Goal: Task Accomplishment & Management: Complete application form

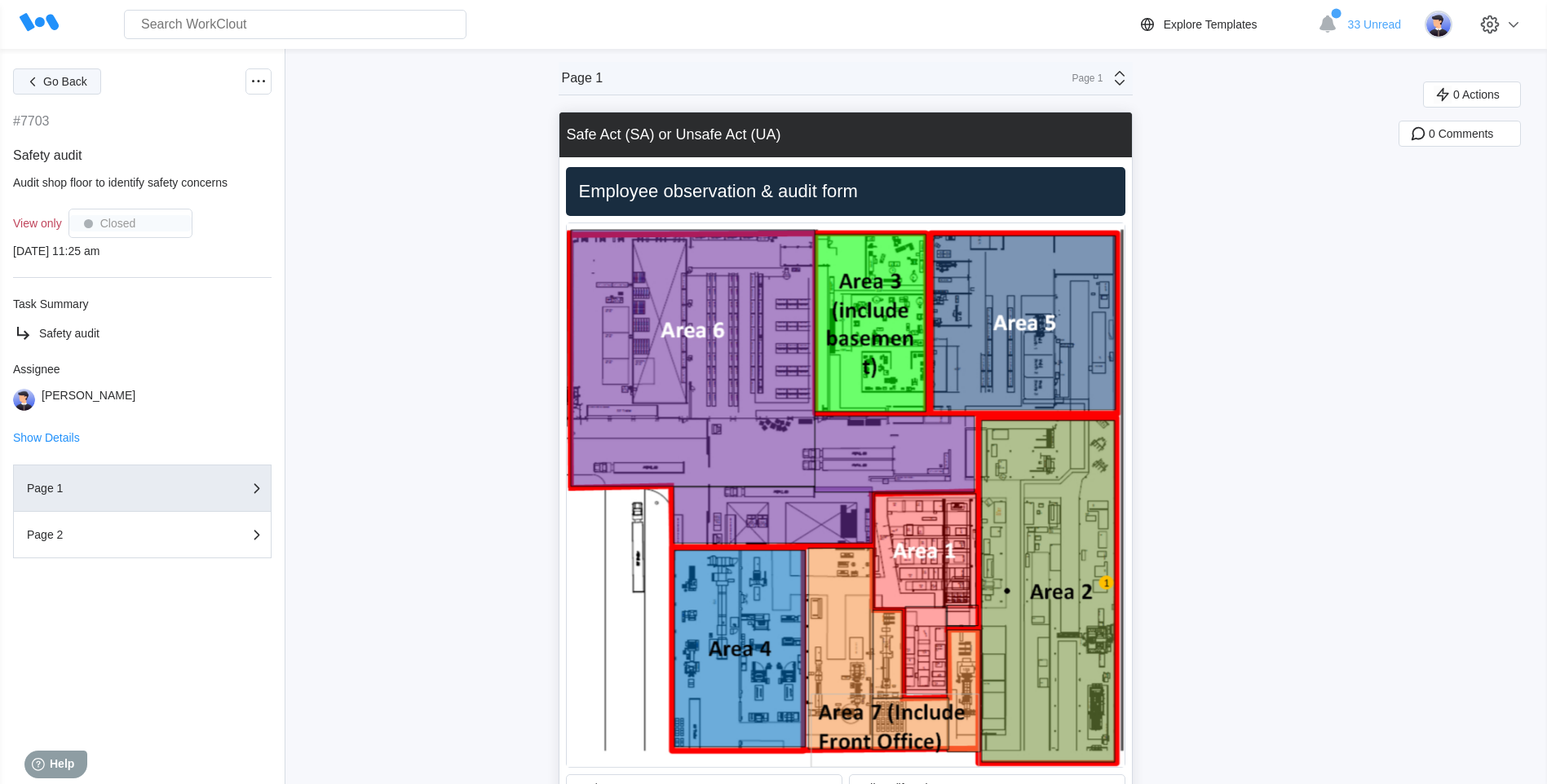
click at [70, 79] on span "Go Back" at bounding box center [65, 82] width 44 height 12
click at [1453, 29] on img at bounding box center [1439, 25] width 28 height 28
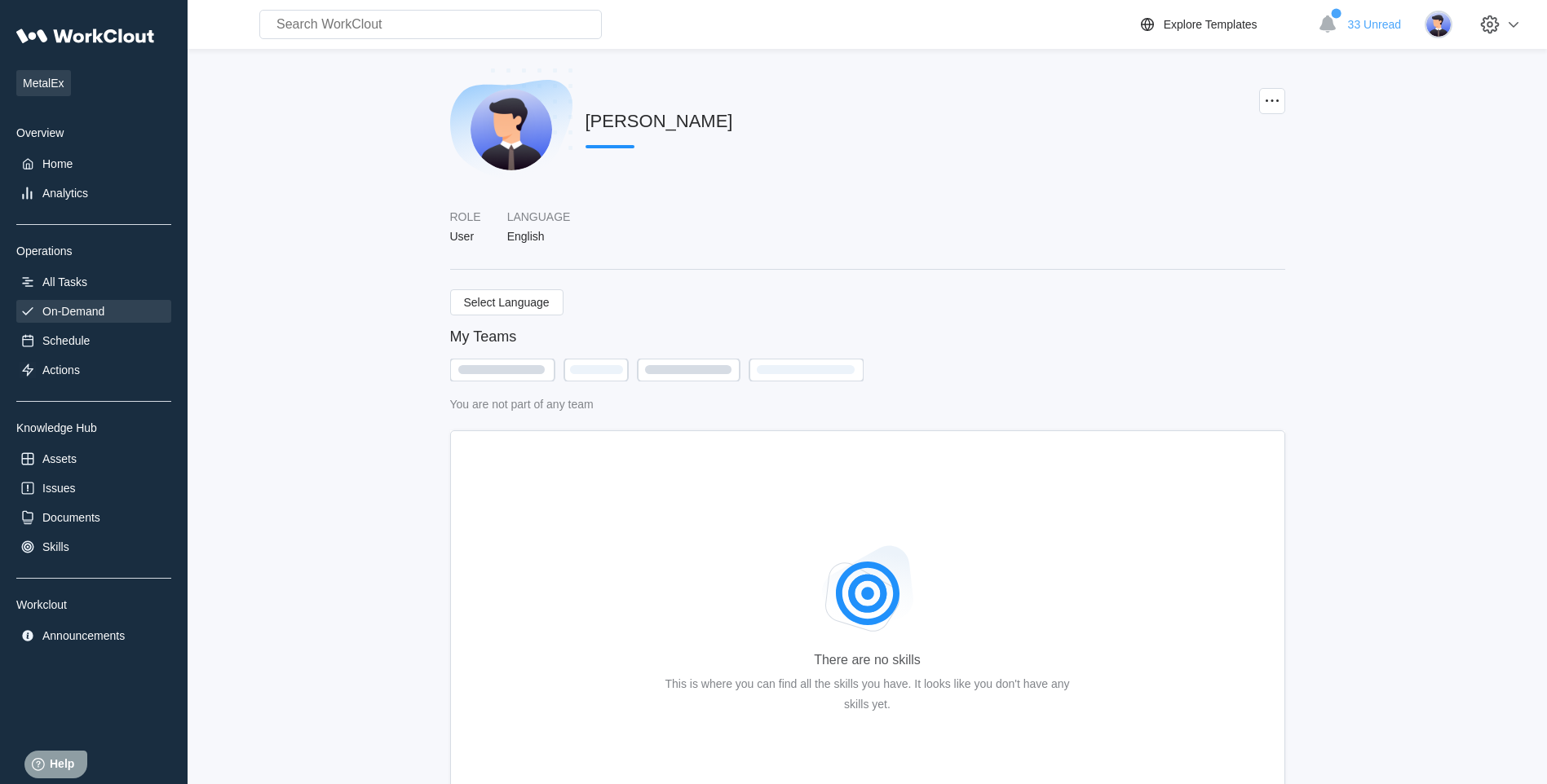
click at [70, 310] on div "On-Demand" at bounding box center [73, 311] width 62 height 13
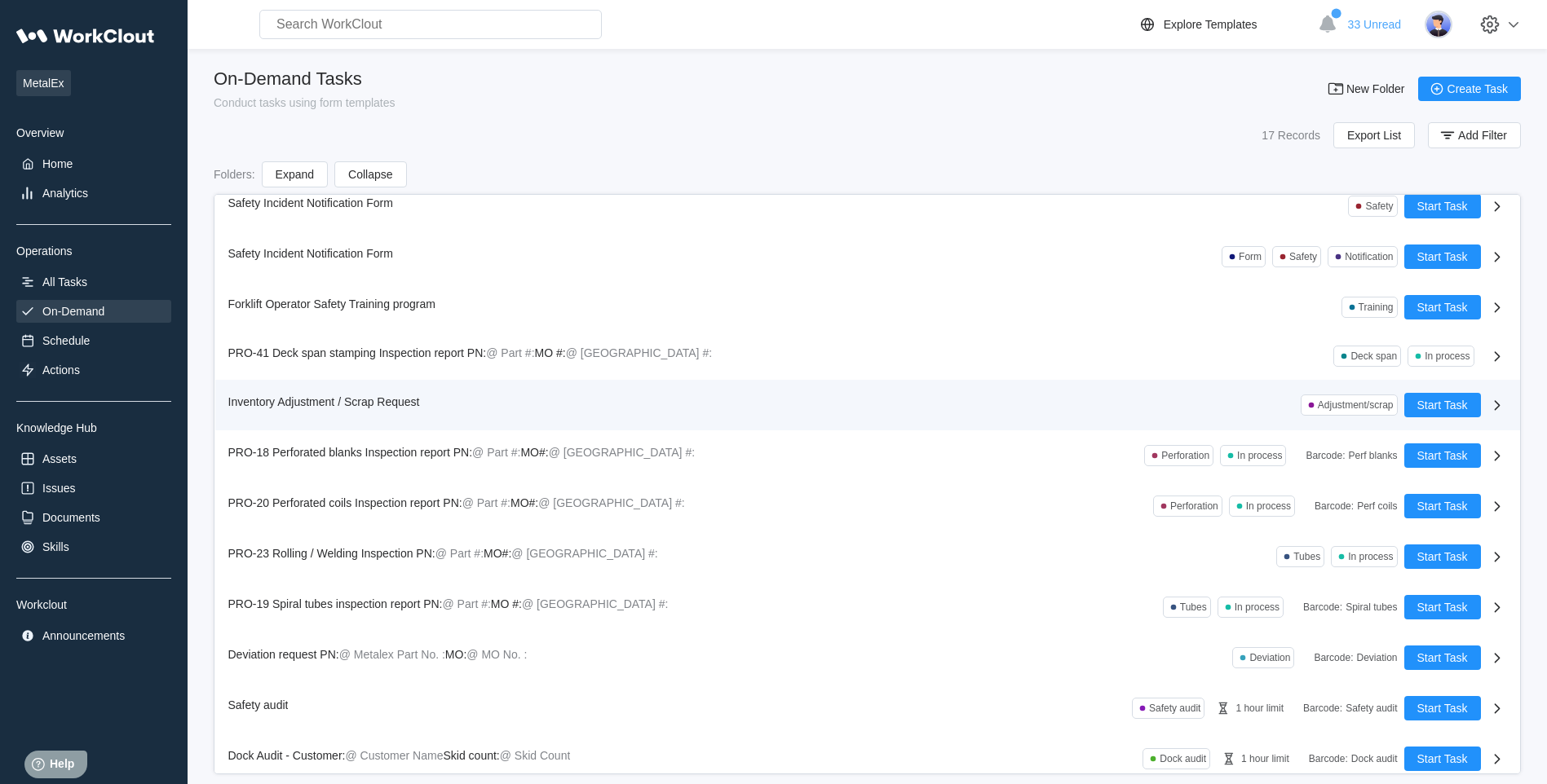
scroll to position [278, 0]
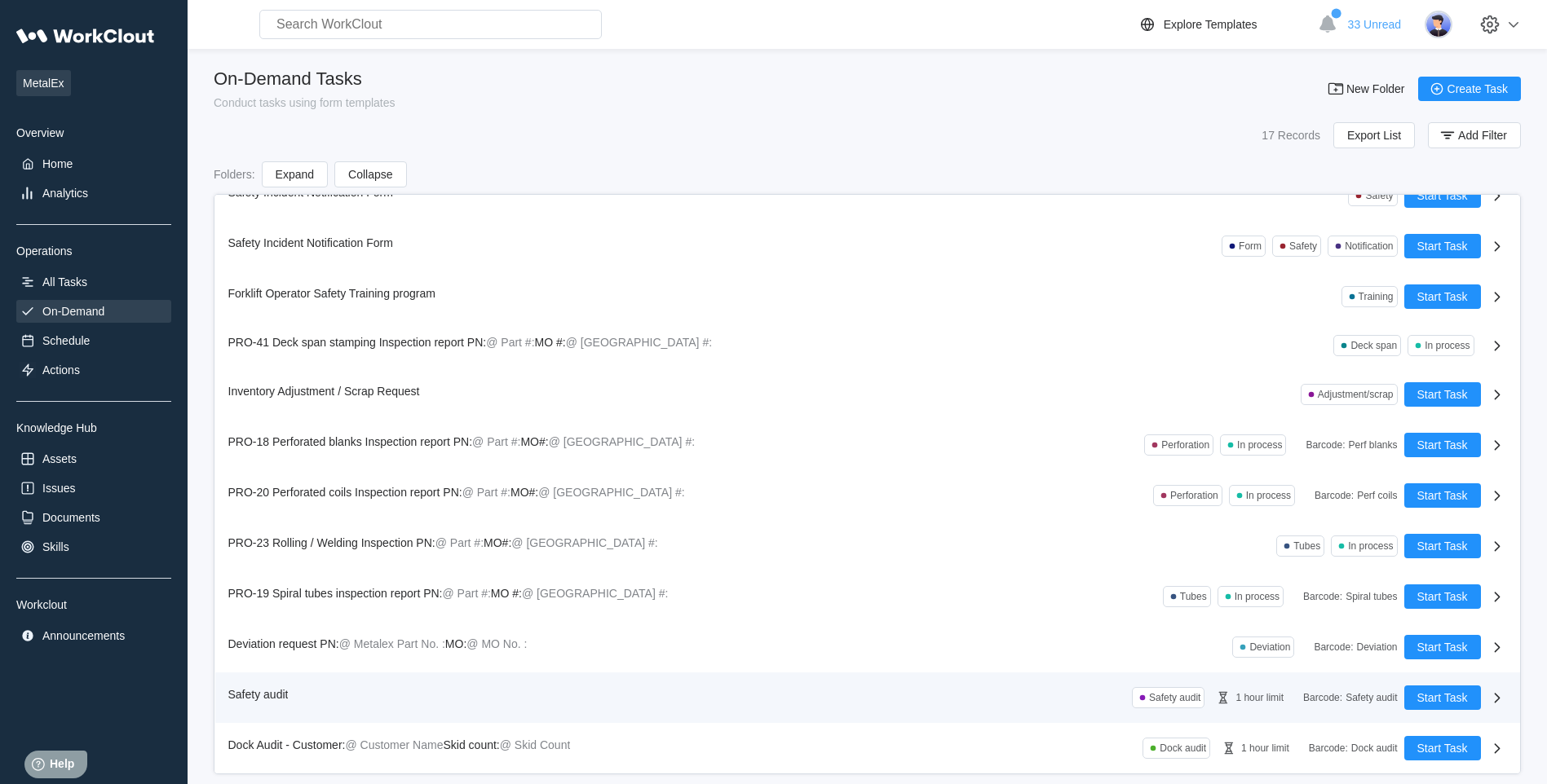
click at [251, 688] on span "Safety audit" at bounding box center [258, 694] width 60 height 13
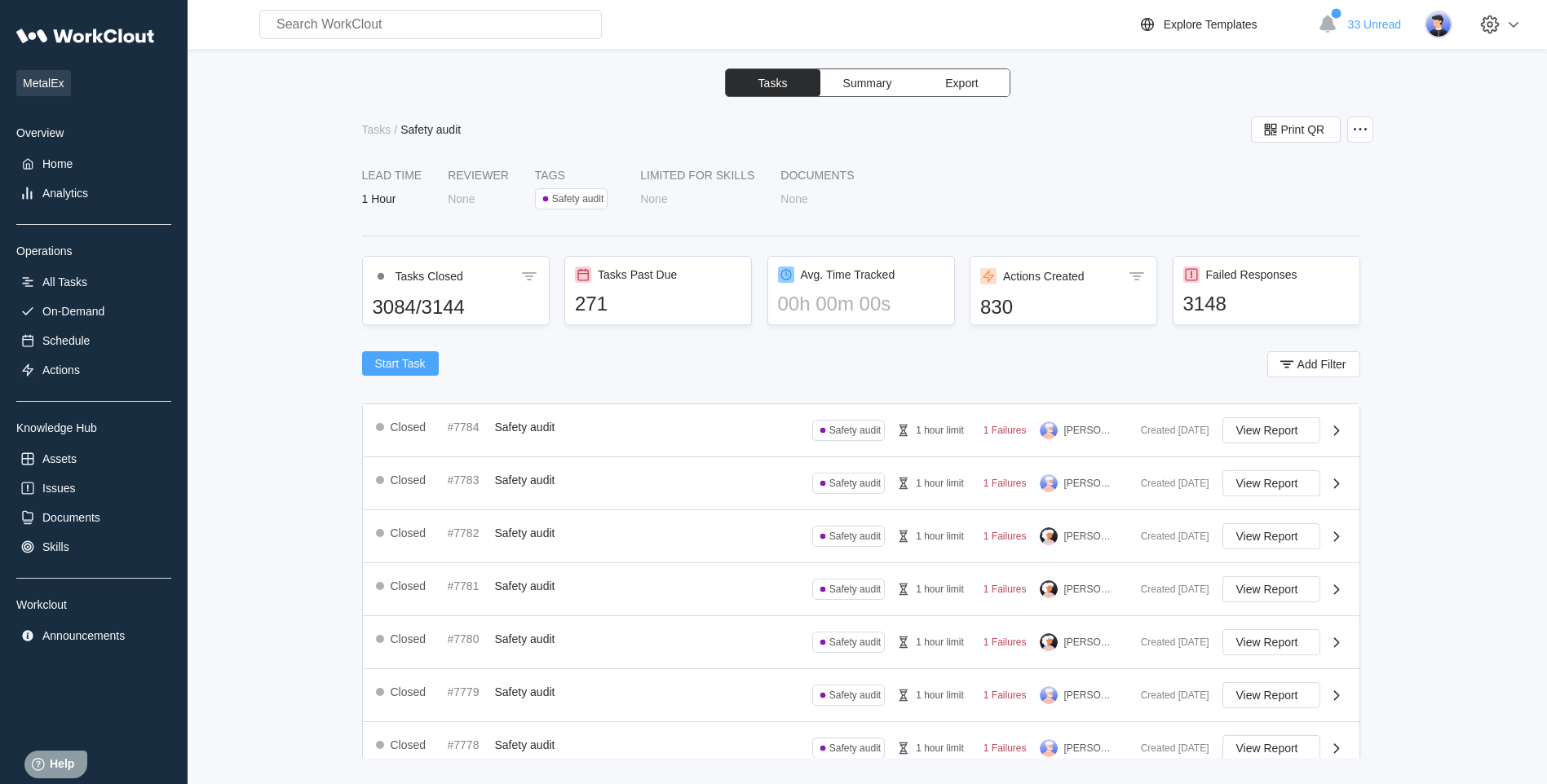
click at [403, 362] on span "Start Task" at bounding box center [400, 364] width 51 height 12
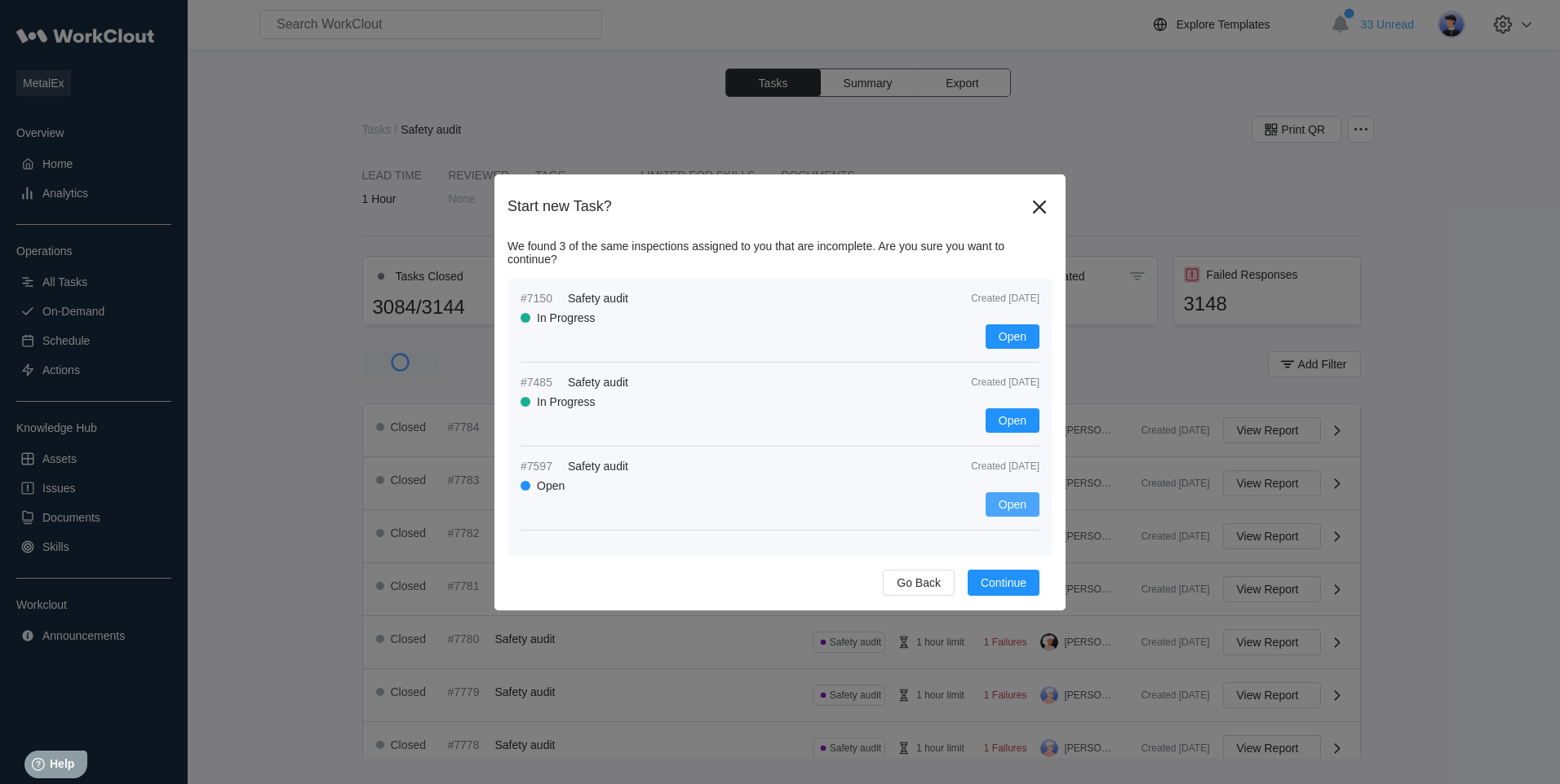
click at [1010, 499] on span "Open" at bounding box center [1012, 505] width 28 height 12
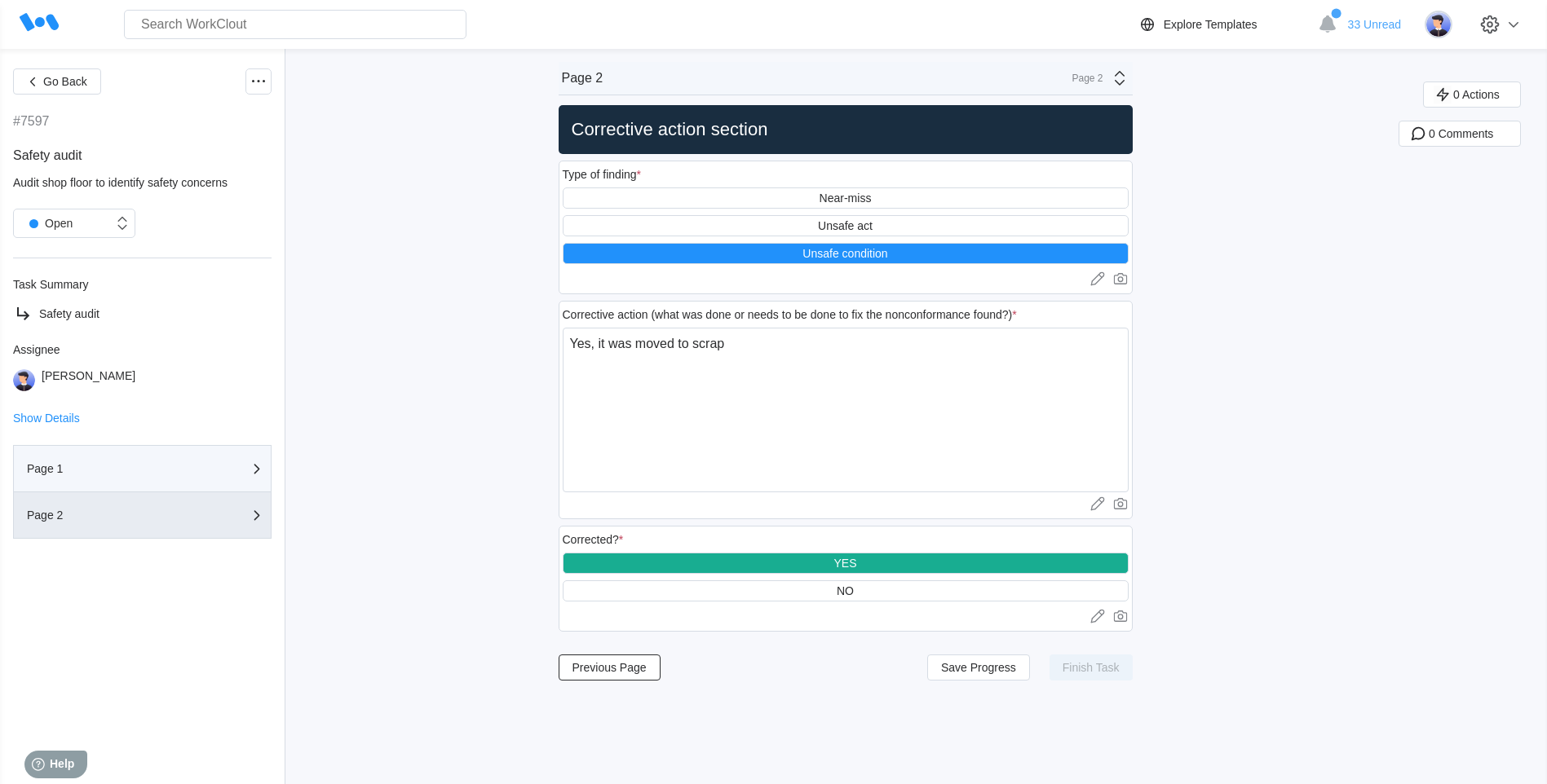
click at [228, 464] on div "button" at bounding box center [224, 469] width 67 height 20
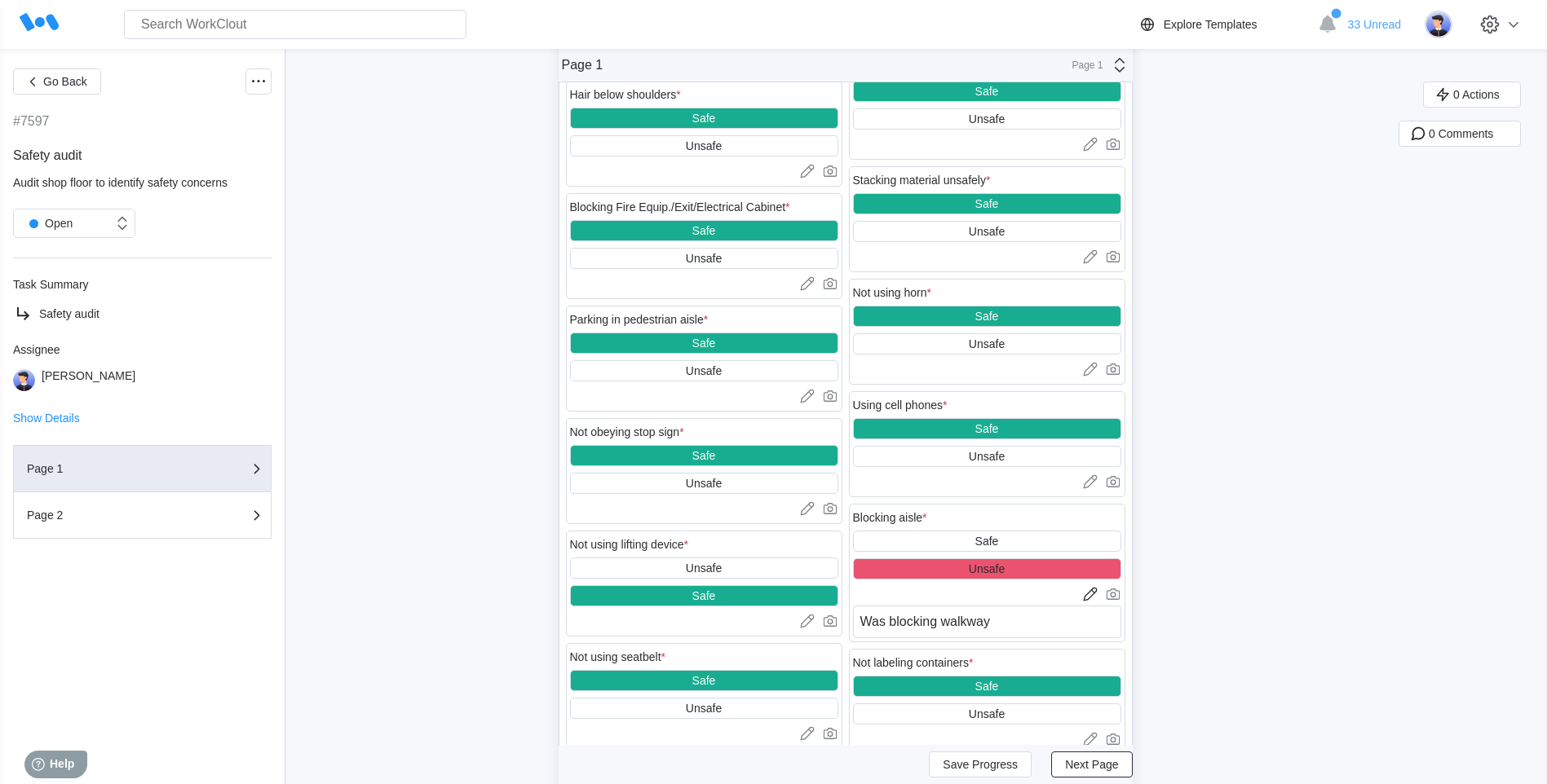
scroll to position [1141, 0]
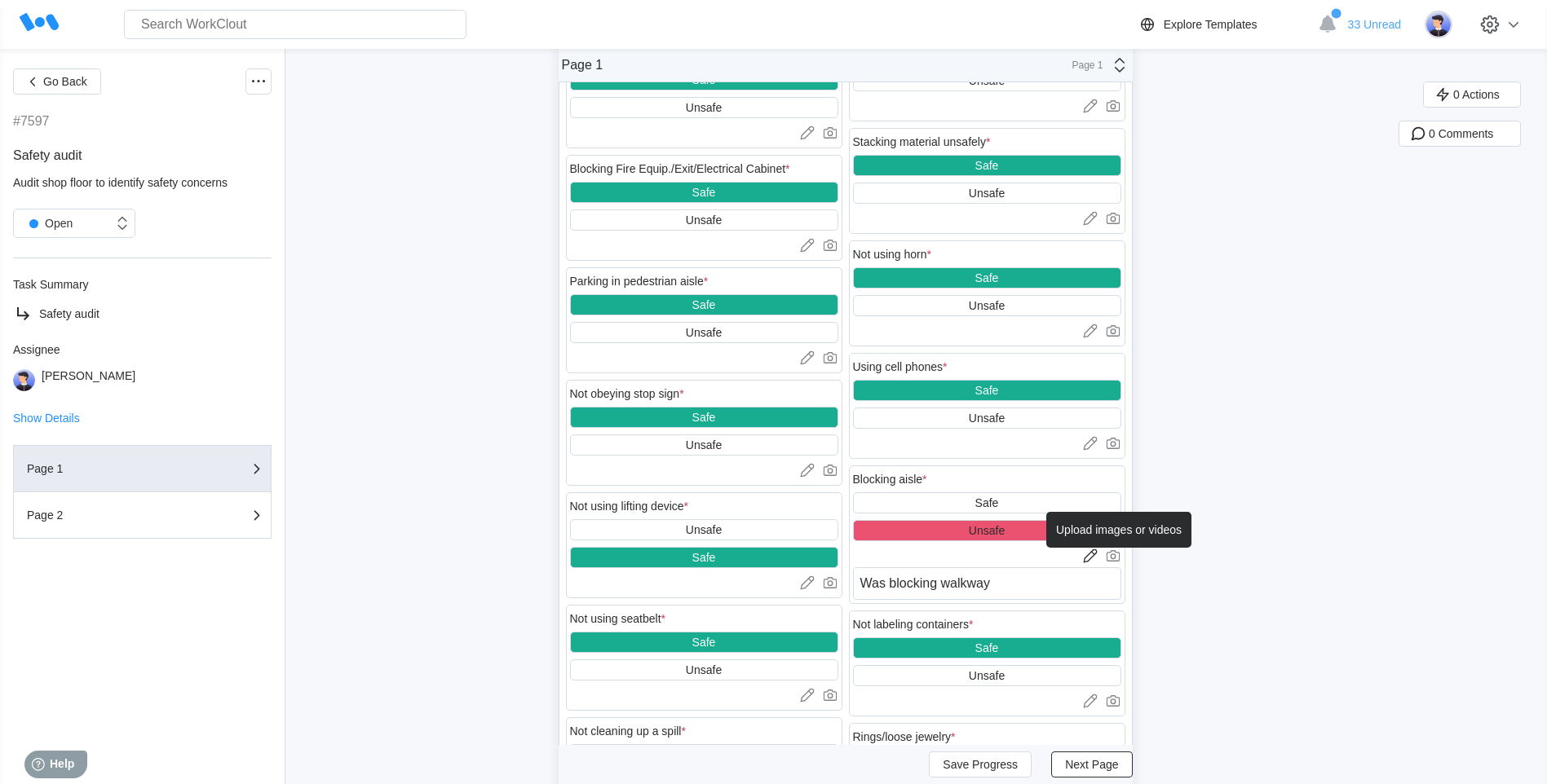
click at [1116, 557] on icon at bounding box center [1113, 557] width 6 height 6
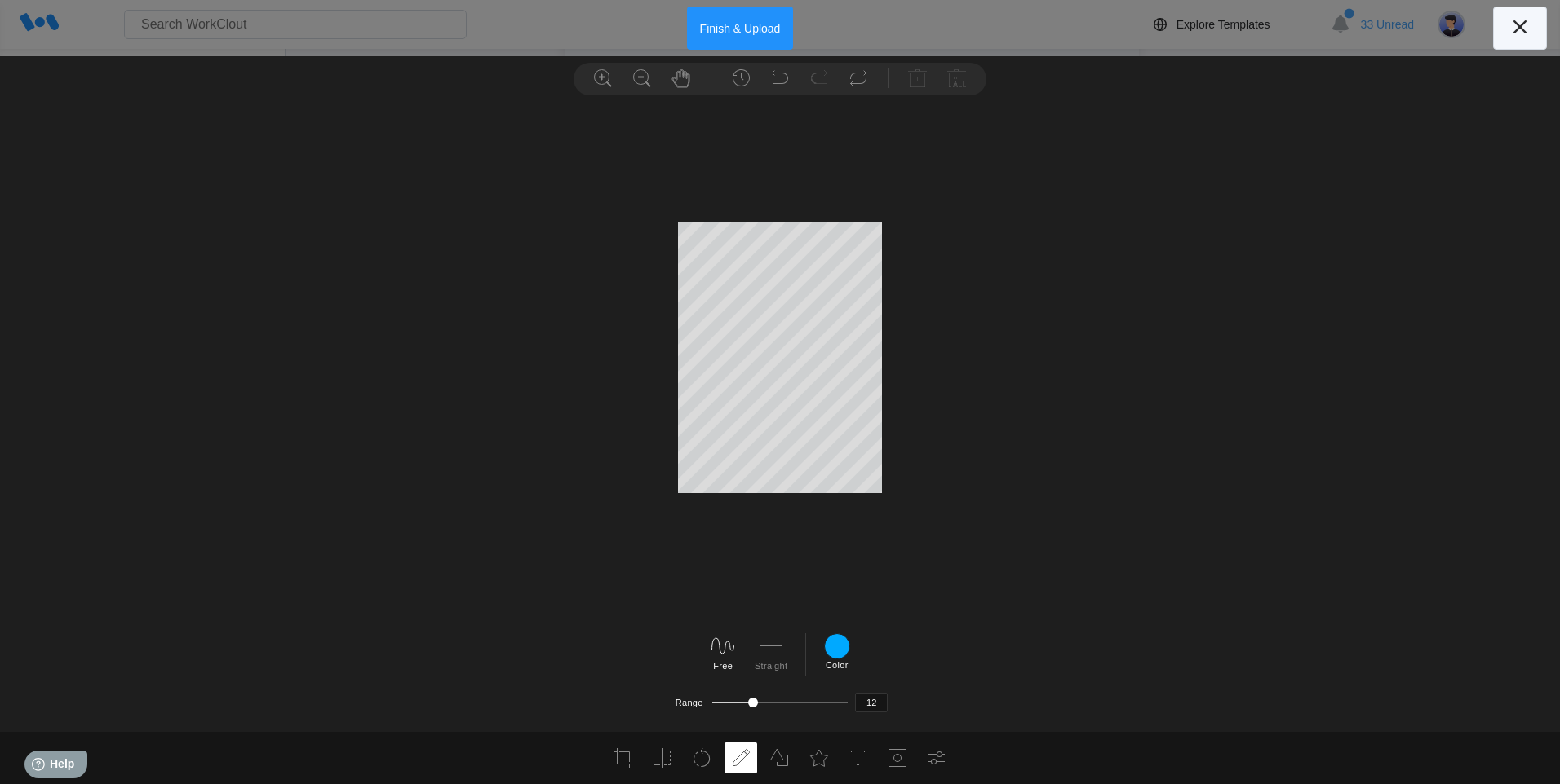
click at [1523, 21] on icon at bounding box center [1519, 27] width 26 height 26
click at [738, 30] on button "Finish & Upload" at bounding box center [740, 29] width 107 height 44
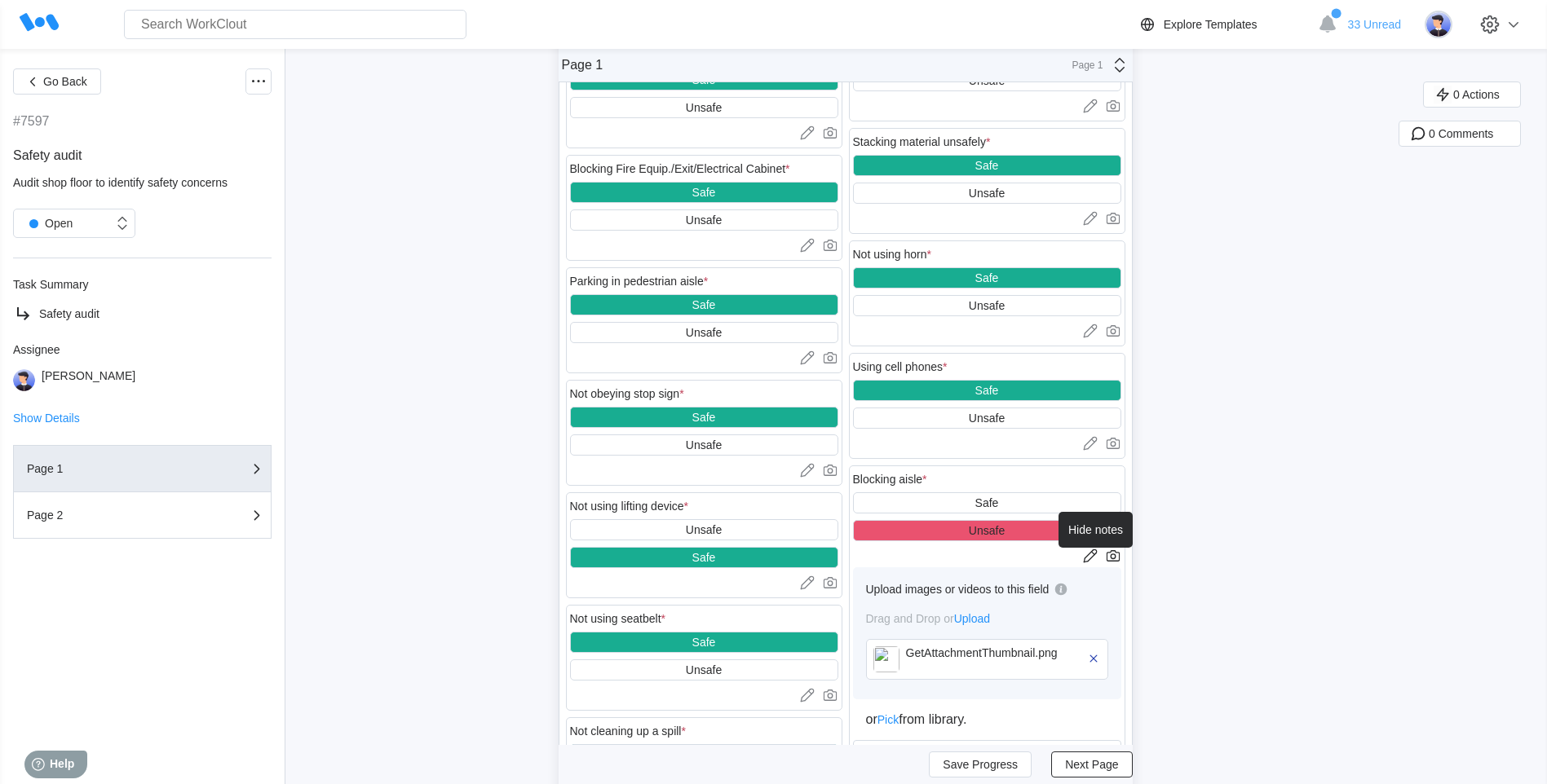
click at [1092, 552] on icon at bounding box center [1090, 555] width 16 height 16
click at [1094, 556] on icon at bounding box center [1090, 555] width 16 height 16
click at [1092, 555] on icon at bounding box center [1090, 555] width 16 height 16
click at [1090, 556] on icon at bounding box center [1090, 555] width 16 height 16
click at [1091, 556] on icon at bounding box center [1090, 555] width 16 height 16
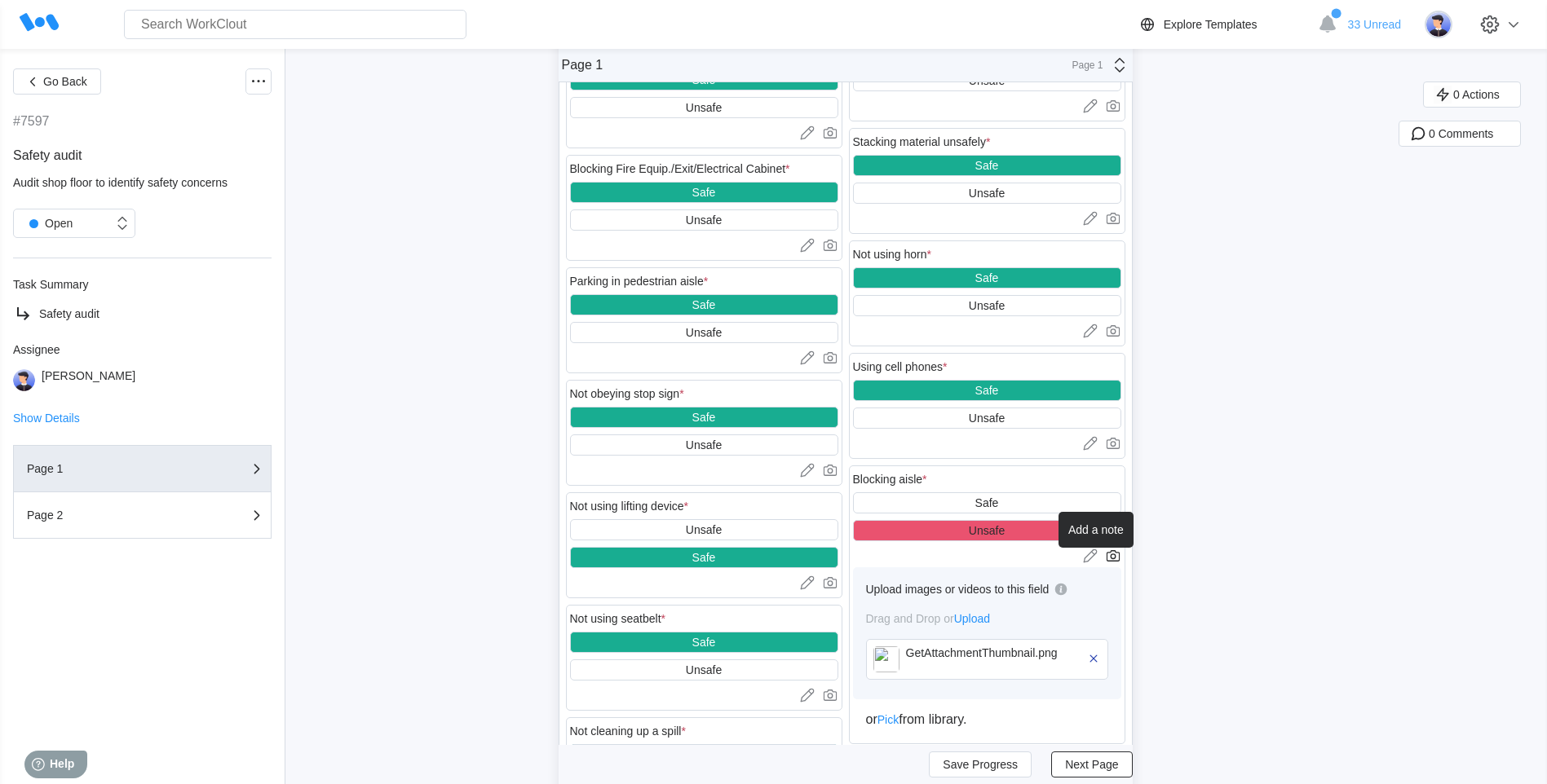
click at [1093, 552] on icon at bounding box center [1090, 555] width 16 height 16
click at [1093, 553] on icon at bounding box center [1090, 555] width 16 height 16
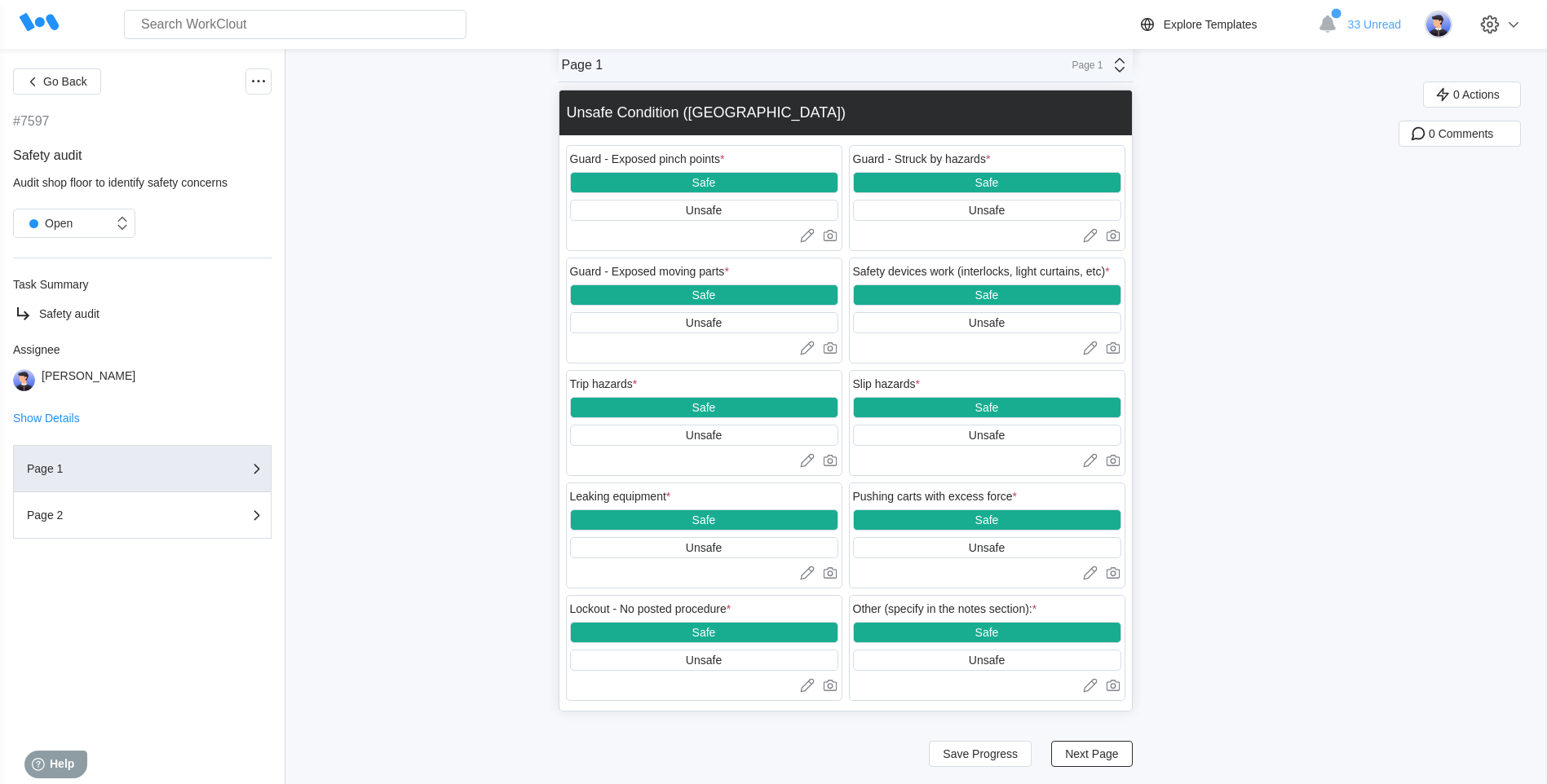
scroll to position [2392, 0]
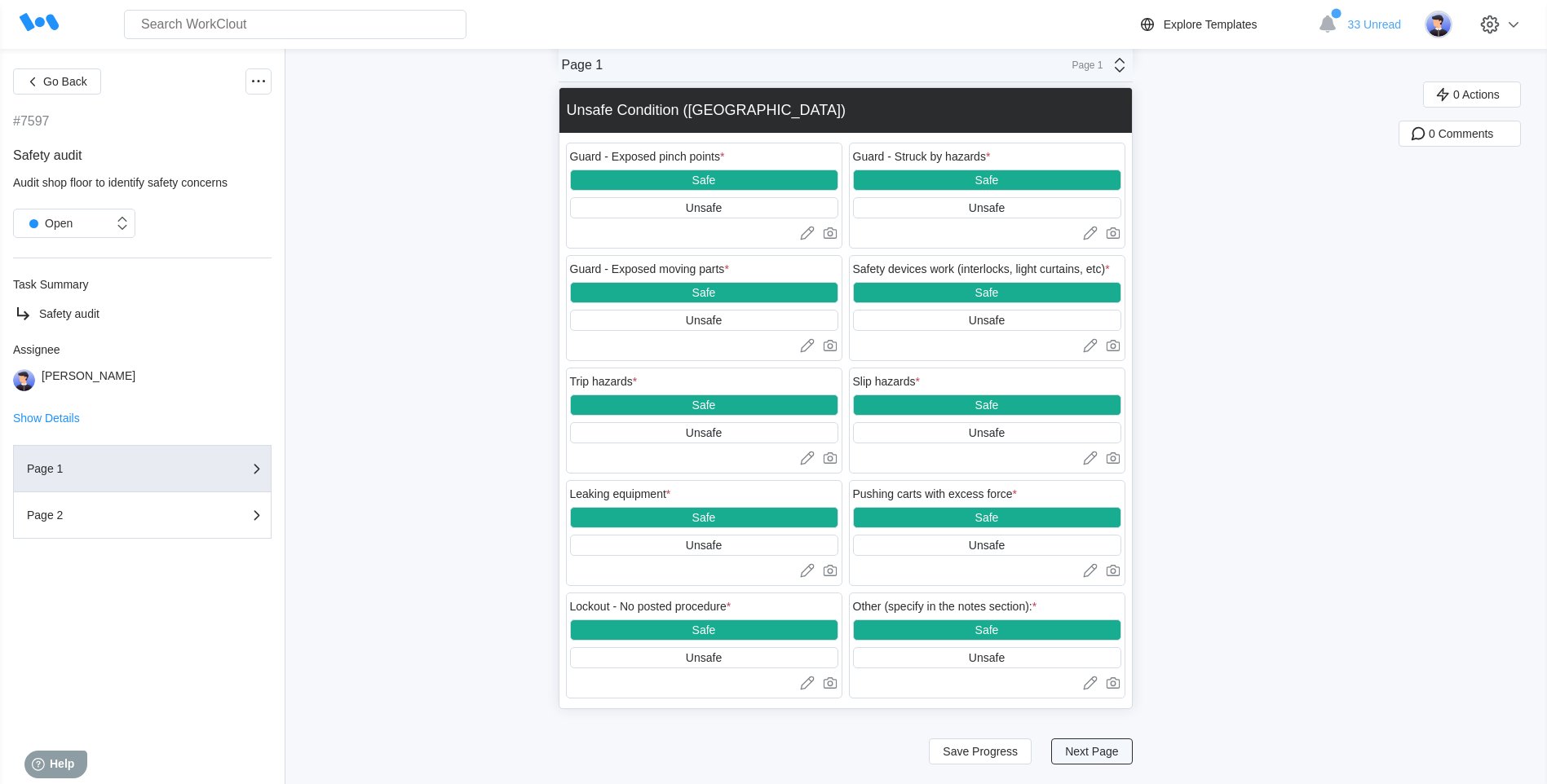
click at [1098, 746] on span "Next Page" at bounding box center [1092, 752] width 53 height 12
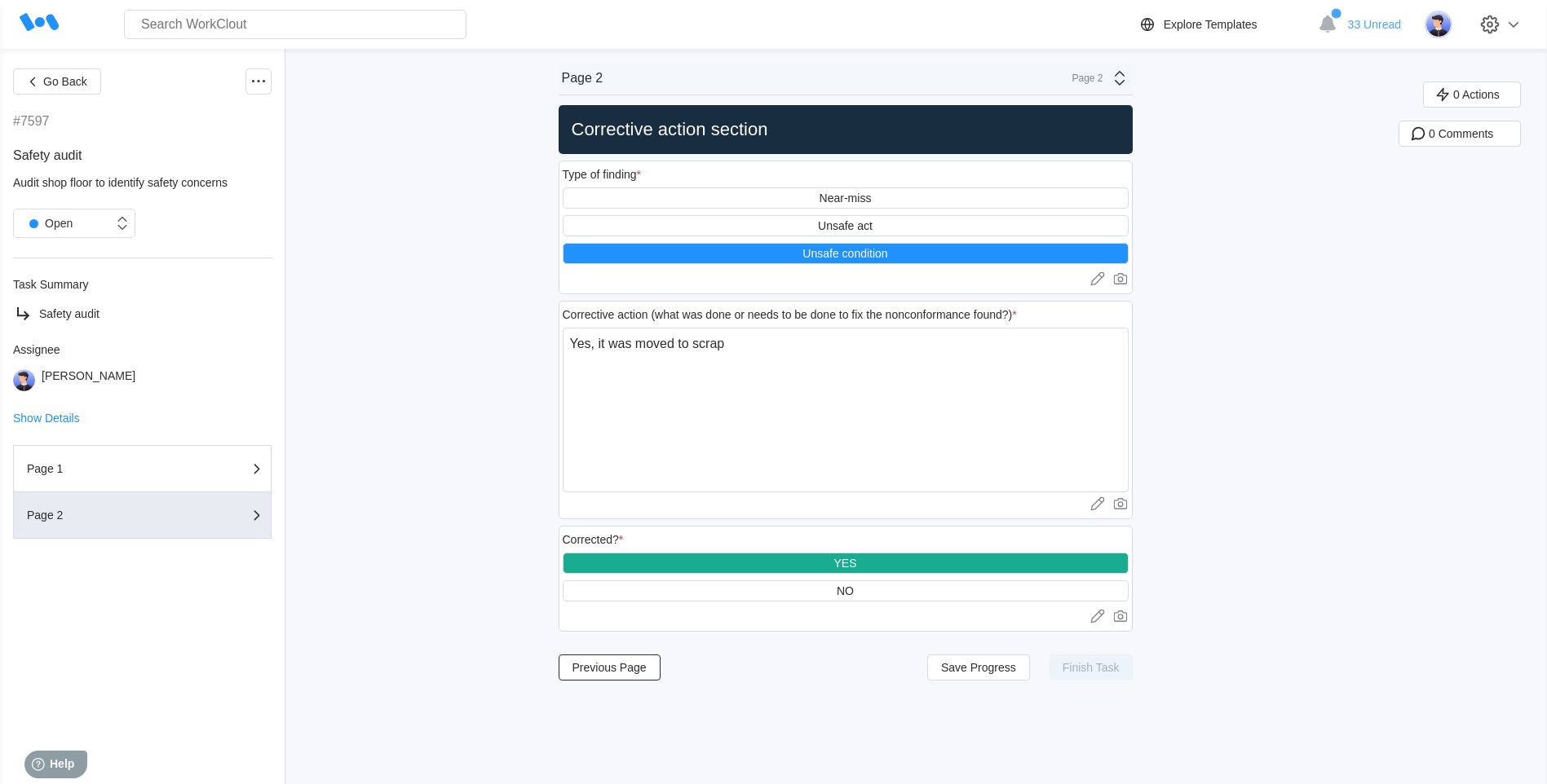
scroll to position [0, 0]
click at [899, 564] on div "YES" at bounding box center [846, 562] width 567 height 21
click at [155, 476] on div "Page 1" at bounding box center [142, 469] width 231 height 20
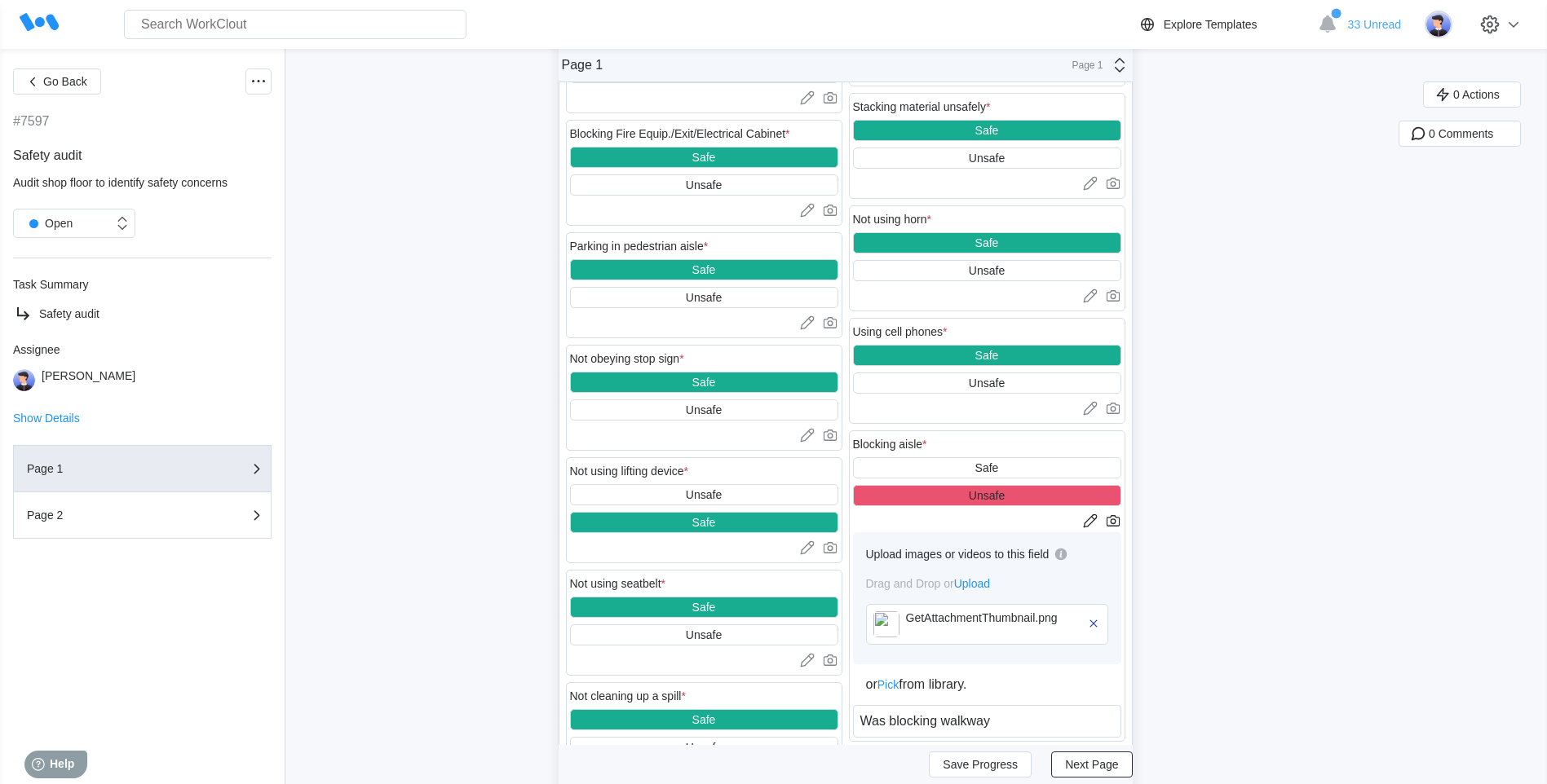
scroll to position [1223, 0]
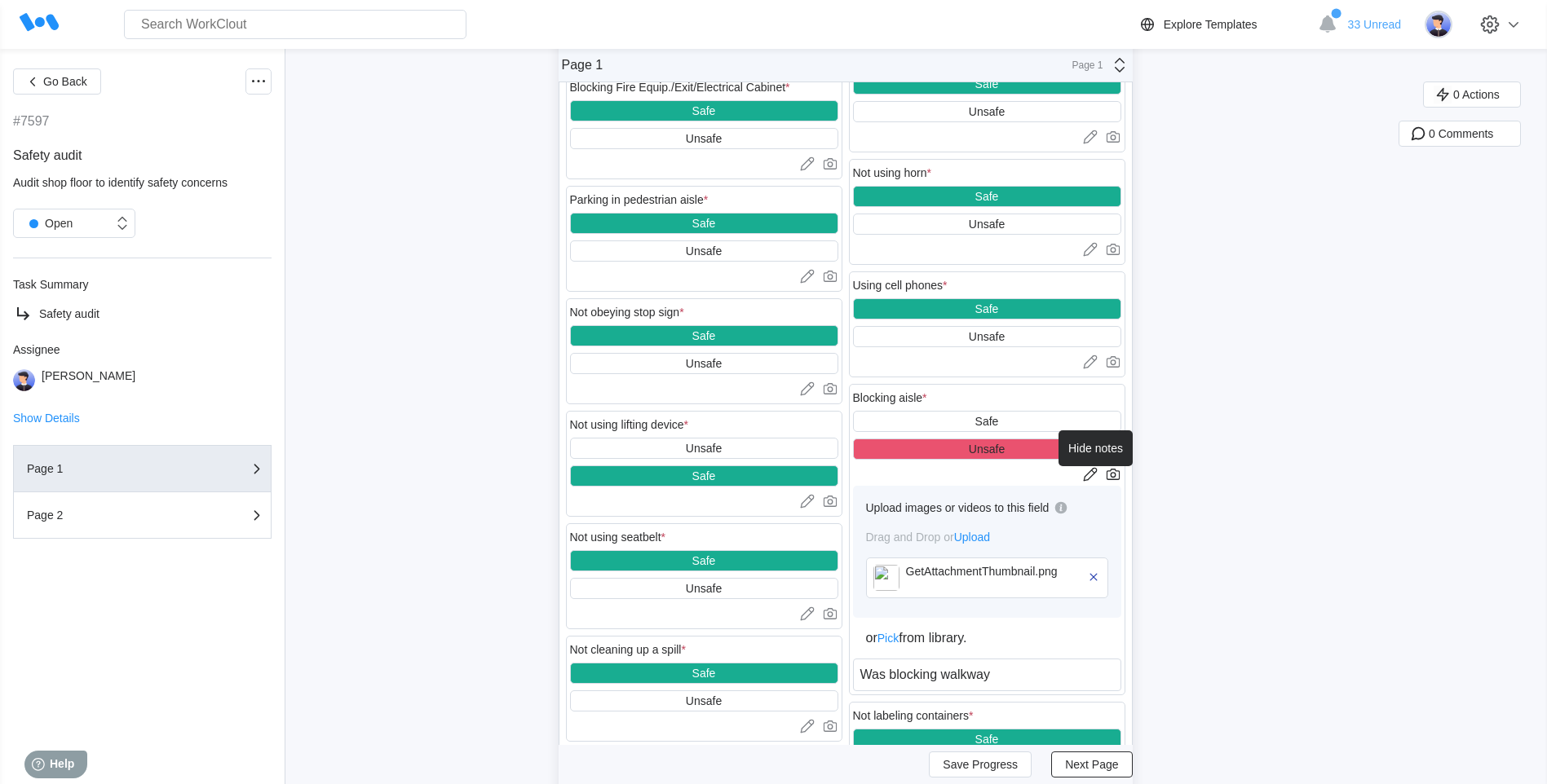
click at [1092, 474] on icon at bounding box center [1090, 474] width 16 height 16
